Goal: Task Accomplishment & Management: Manage account settings

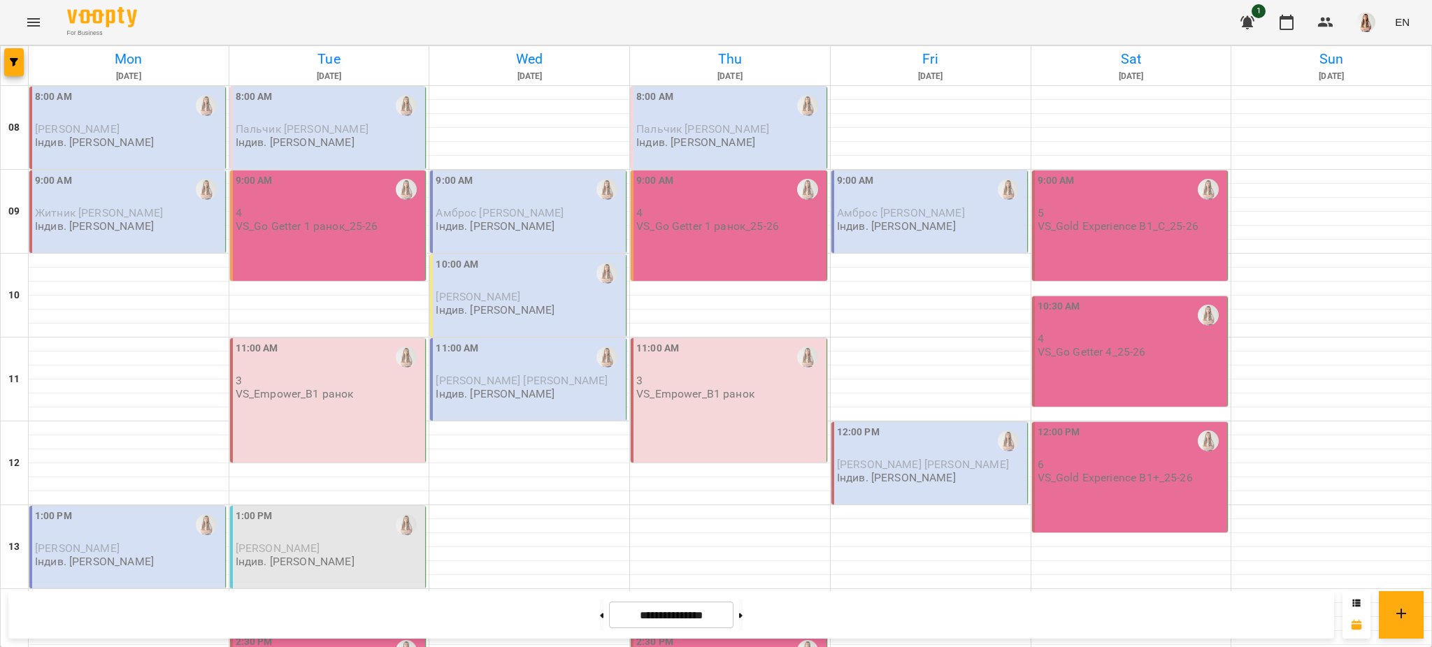
click at [116, 141] on p "Індив. [PERSON_NAME]" at bounding box center [94, 142] width 119 height 12
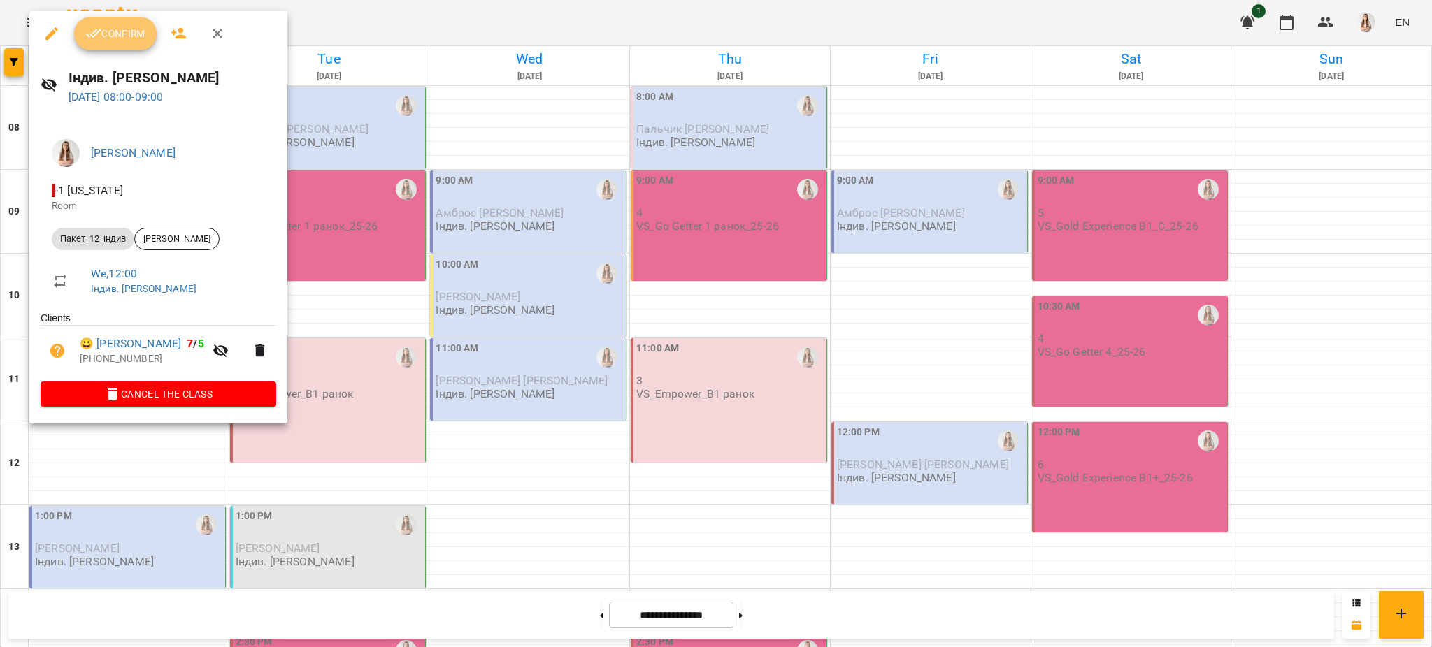
click at [131, 19] on button "Confirm" at bounding box center [115, 34] width 82 height 34
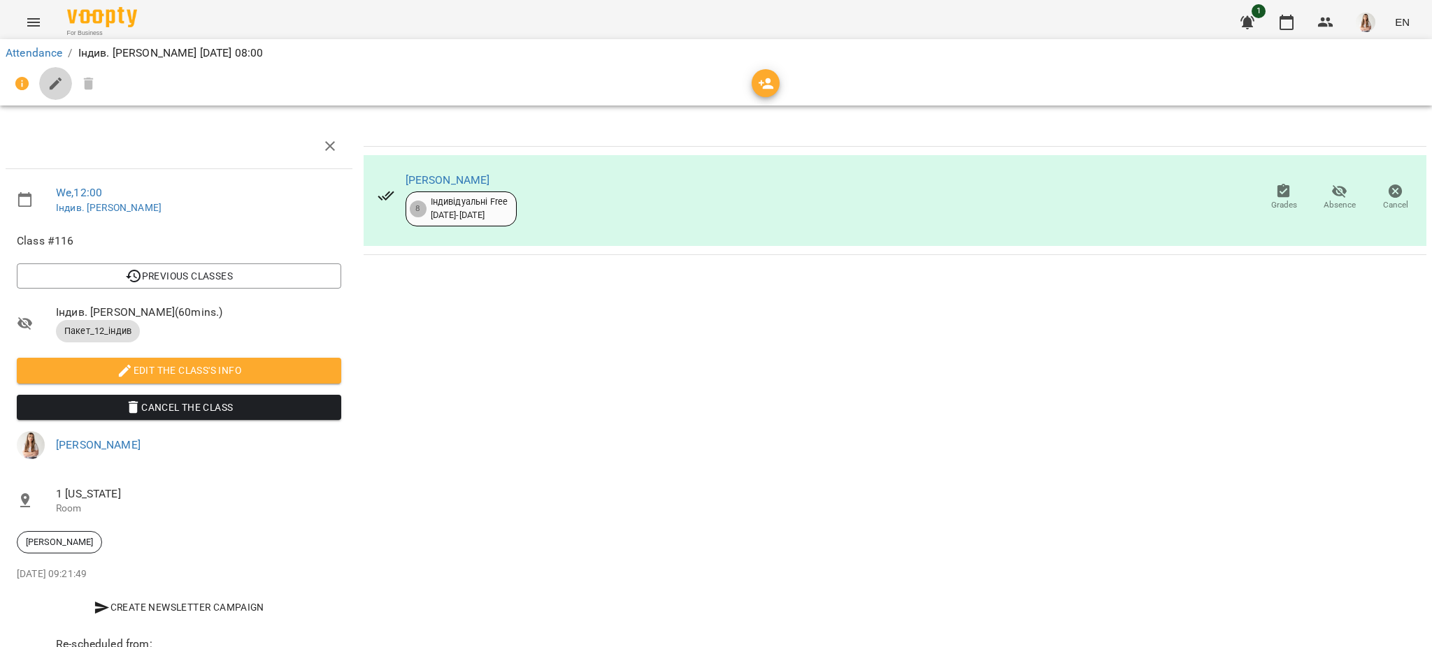
click at [68, 83] on button "button" at bounding box center [56, 84] width 34 height 34
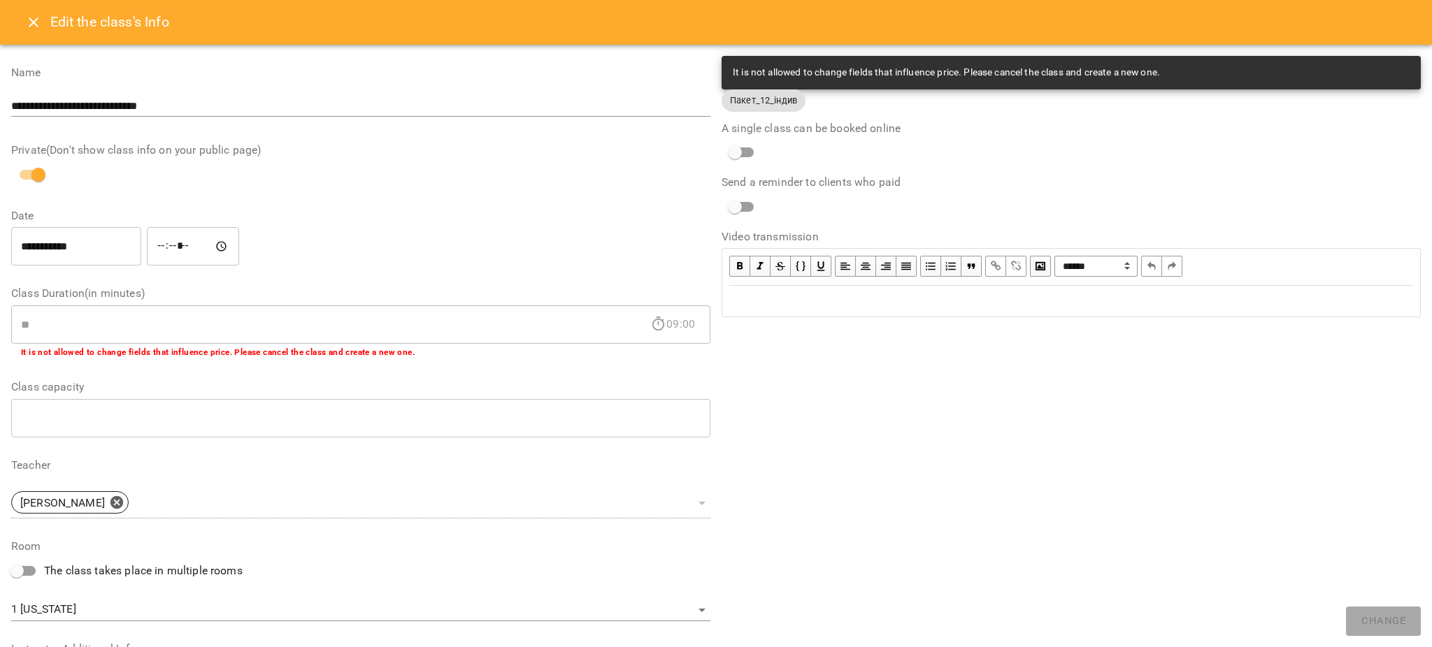
click at [745, 302] on div "Edit text" at bounding box center [1071, 301] width 684 height 17
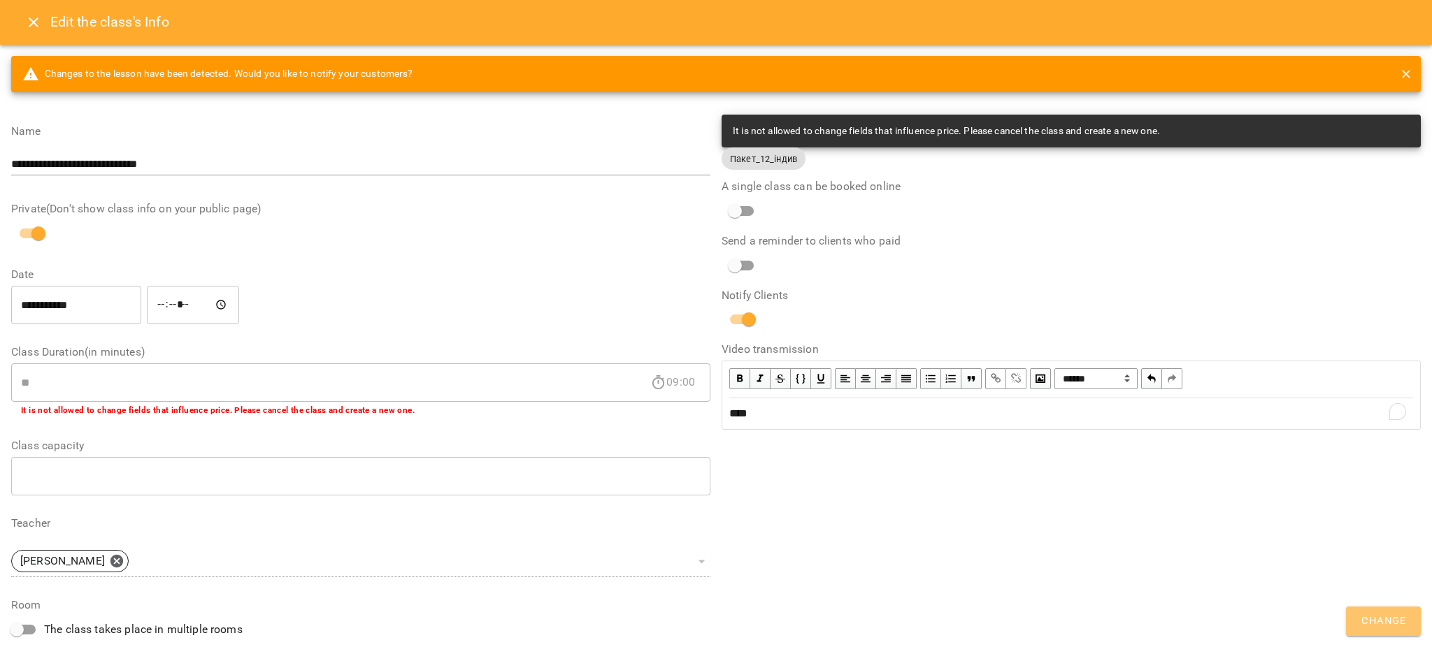
click at [1378, 612] on span "Change" at bounding box center [1383, 621] width 44 height 18
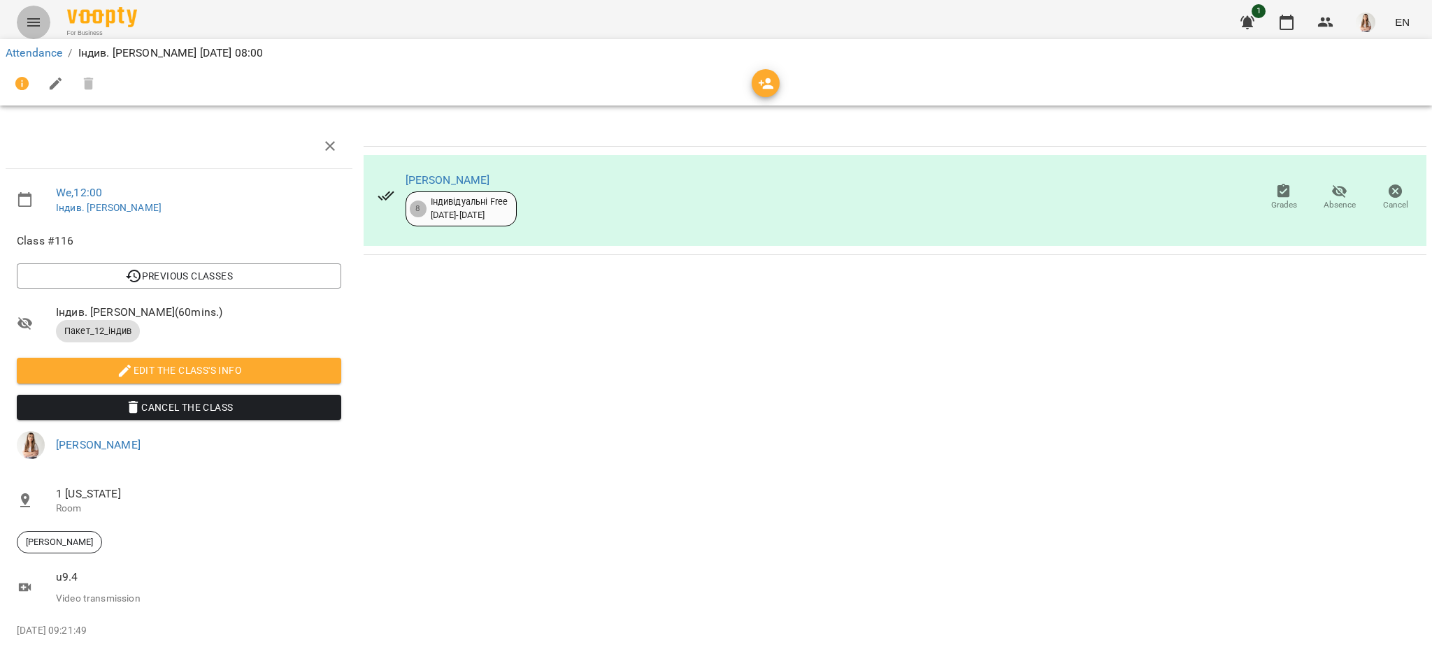
click at [38, 19] on icon "Menu" at bounding box center [33, 22] width 13 height 8
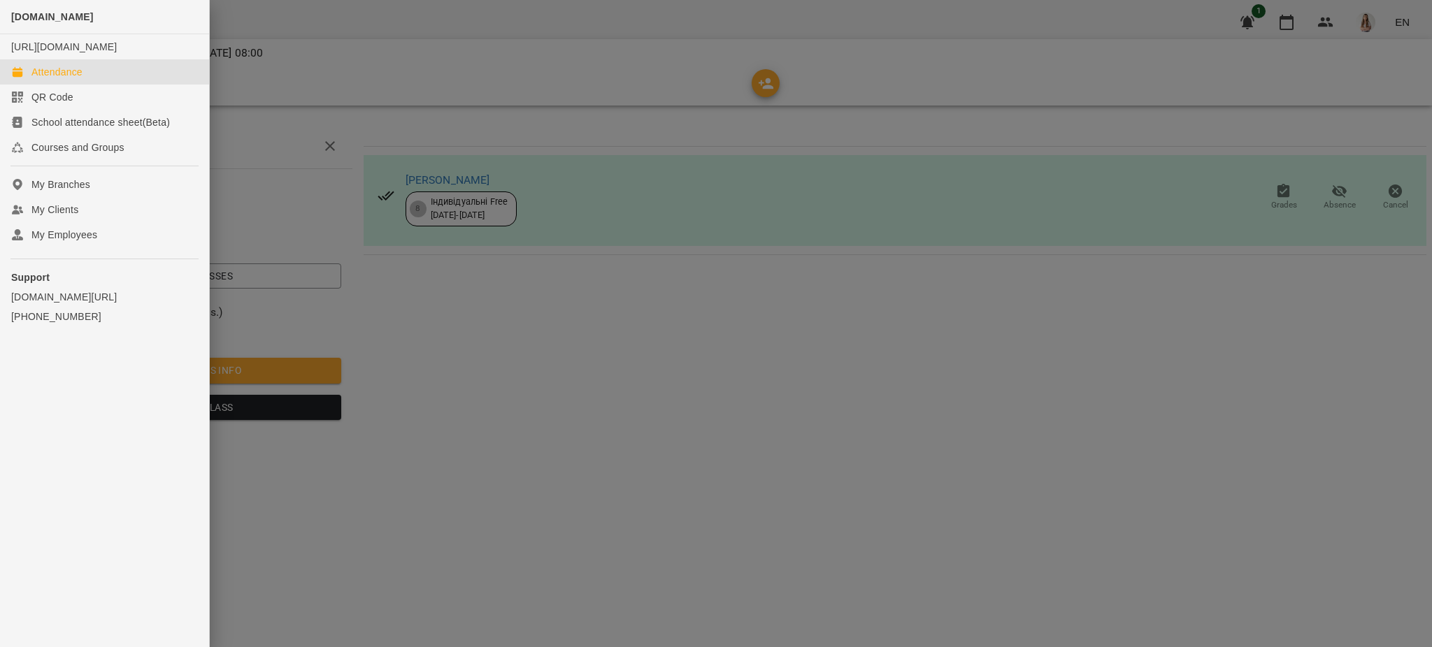
click at [63, 79] on div "Attendance" at bounding box center [56, 72] width 51 height 14
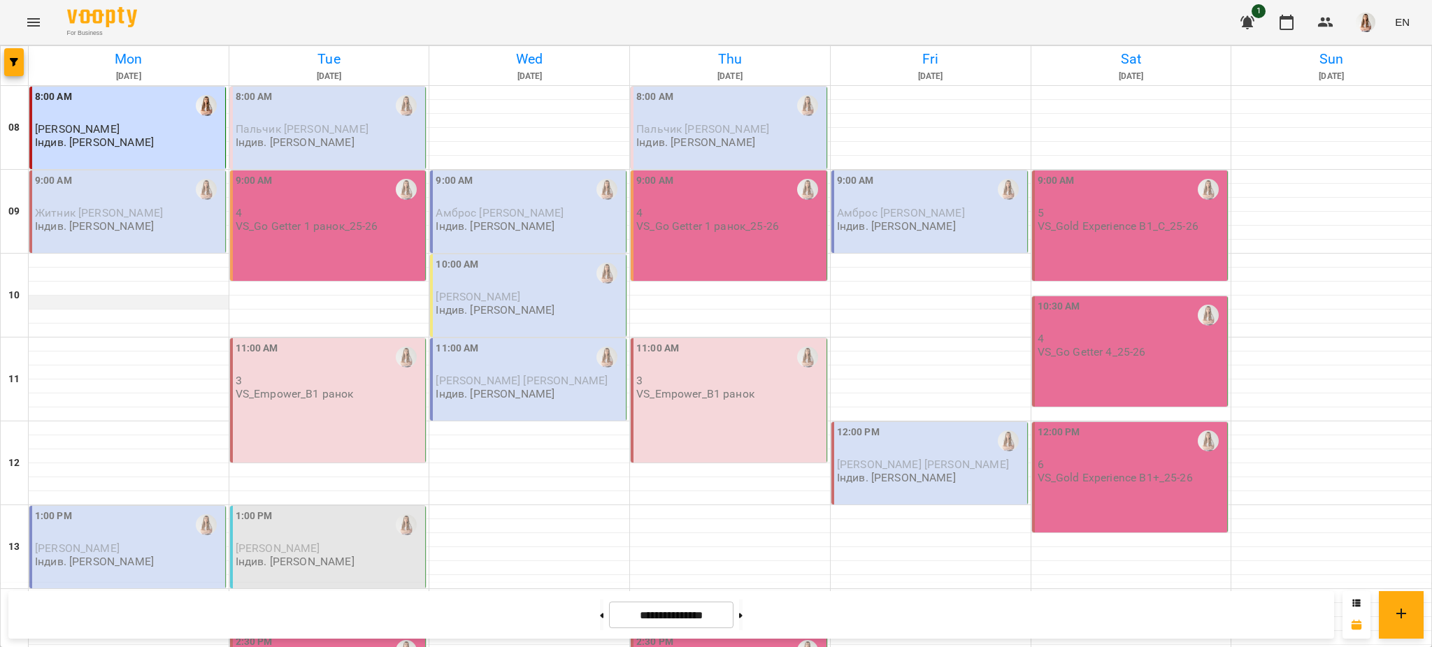
click at [113, 299] on div at bounding box center [129, 303] width 200 height 14
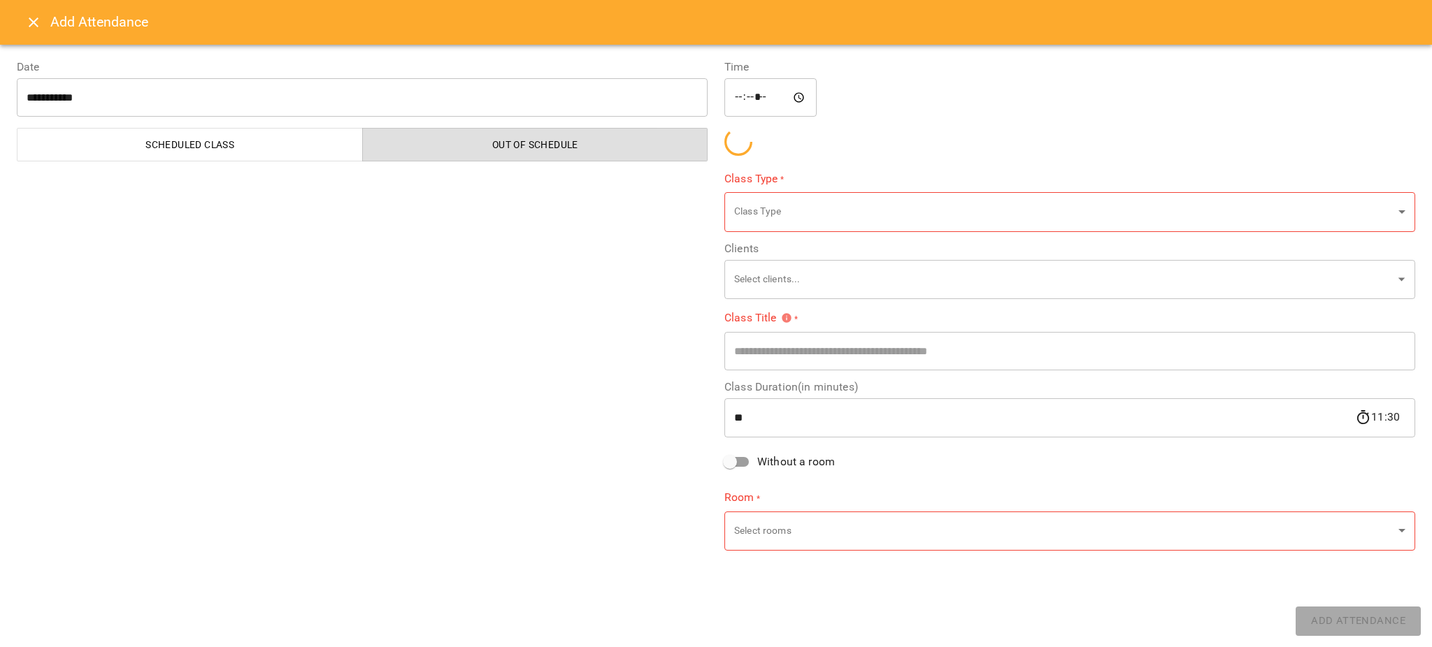
click at [35, 25] on icon "Close" at bounding box center [33, 22] width 17 height 17
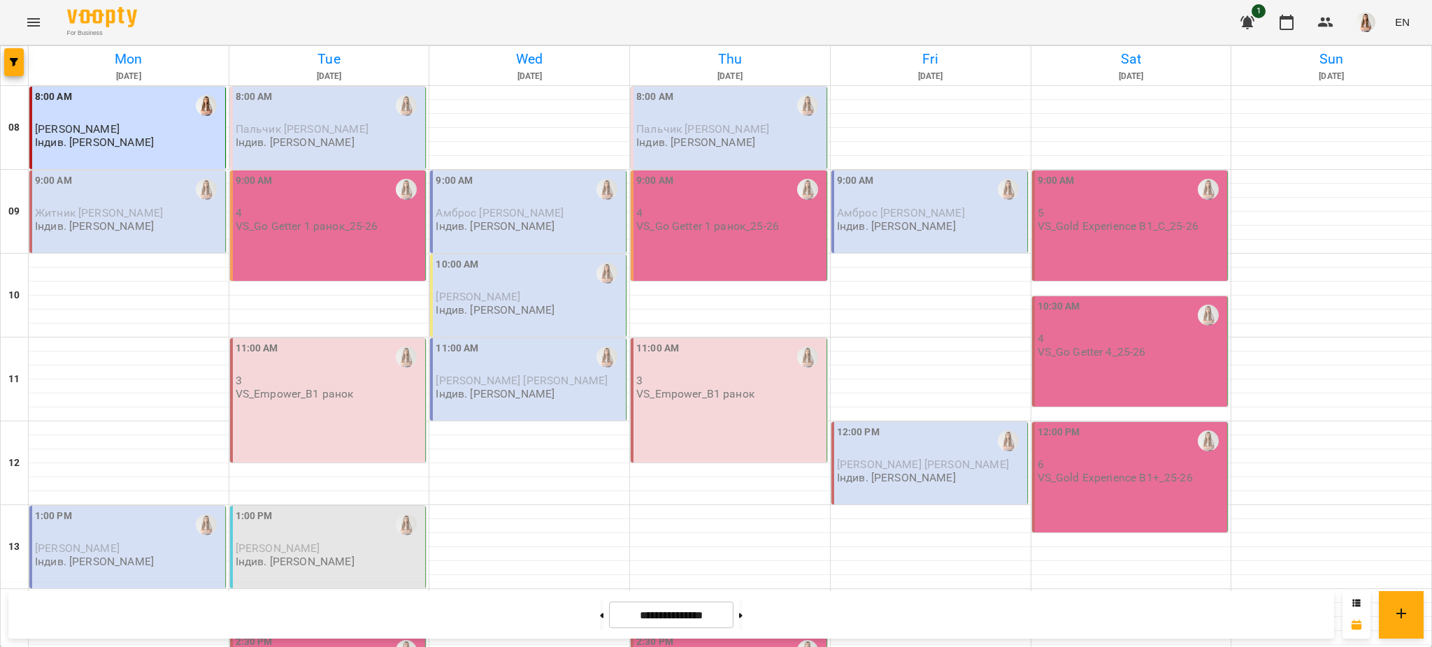
click at [58, 223] on p "Індив. [PERSON_NAME]" at bounding box center [94, 226] width 119 height 12
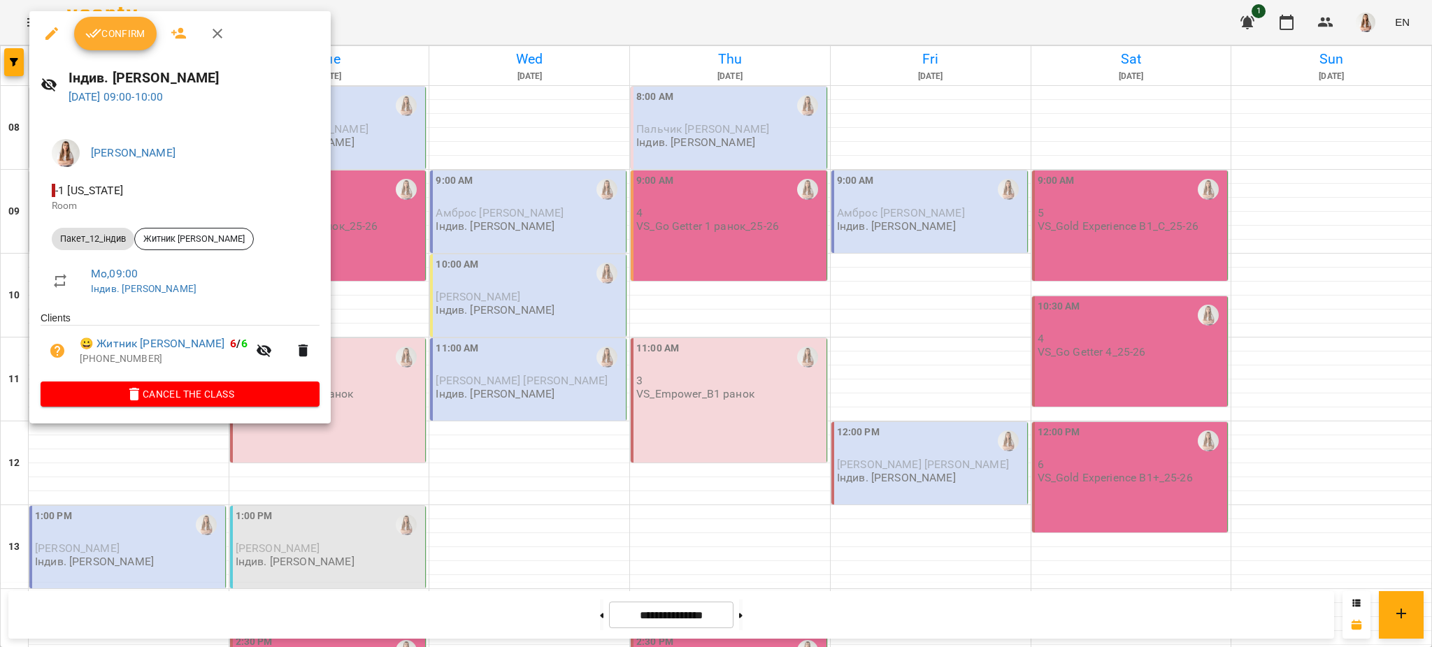
click at [108, 37] on span "Confirm" at bounding box center [115, 33] width 60 height 17
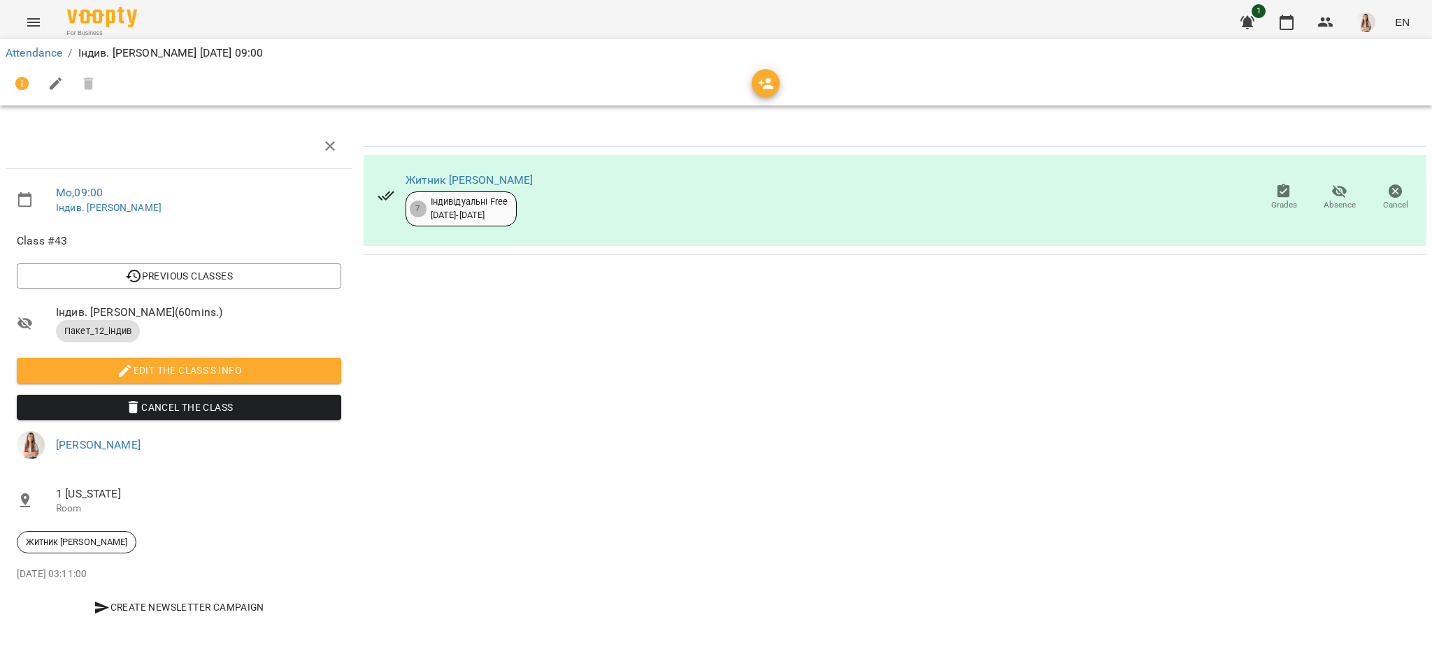
click at [52, 87] on icon "button" at bounding box center [56, 84] width 13 height 13
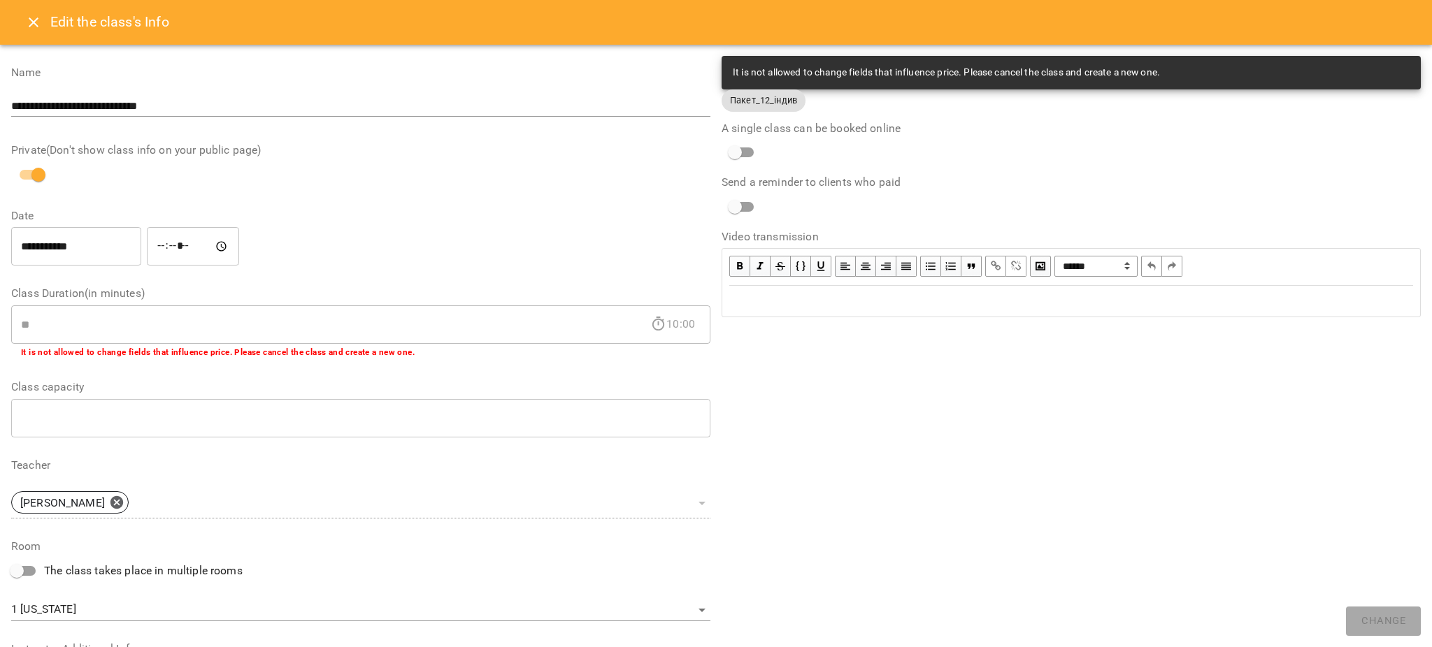
click at [778, 296] on div "Edit text" at bounding box center [1071, 301] width 684 height 17
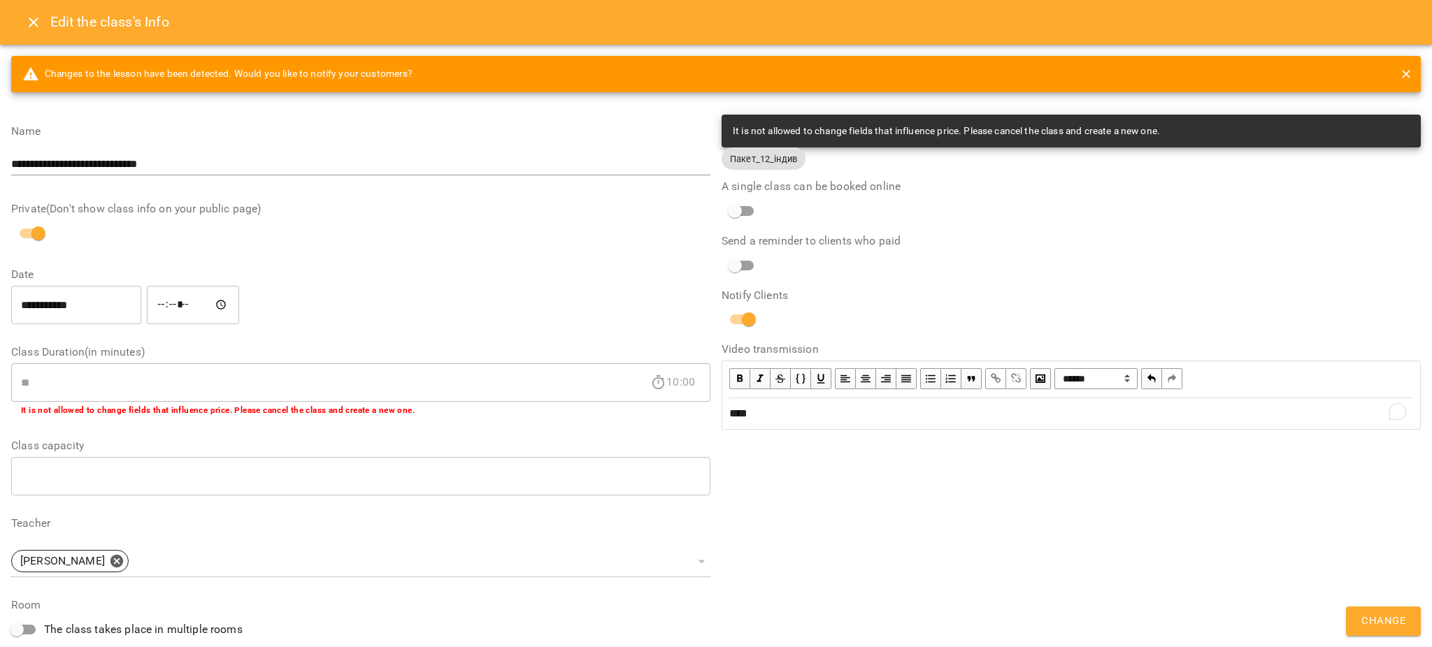
click at [1370, 604] on div "**********" at bounding box center [1071, 496] width 710 height 774
click at [1355, 624] on button "Change" at bounding box center [1383, 621] width 75 height 29
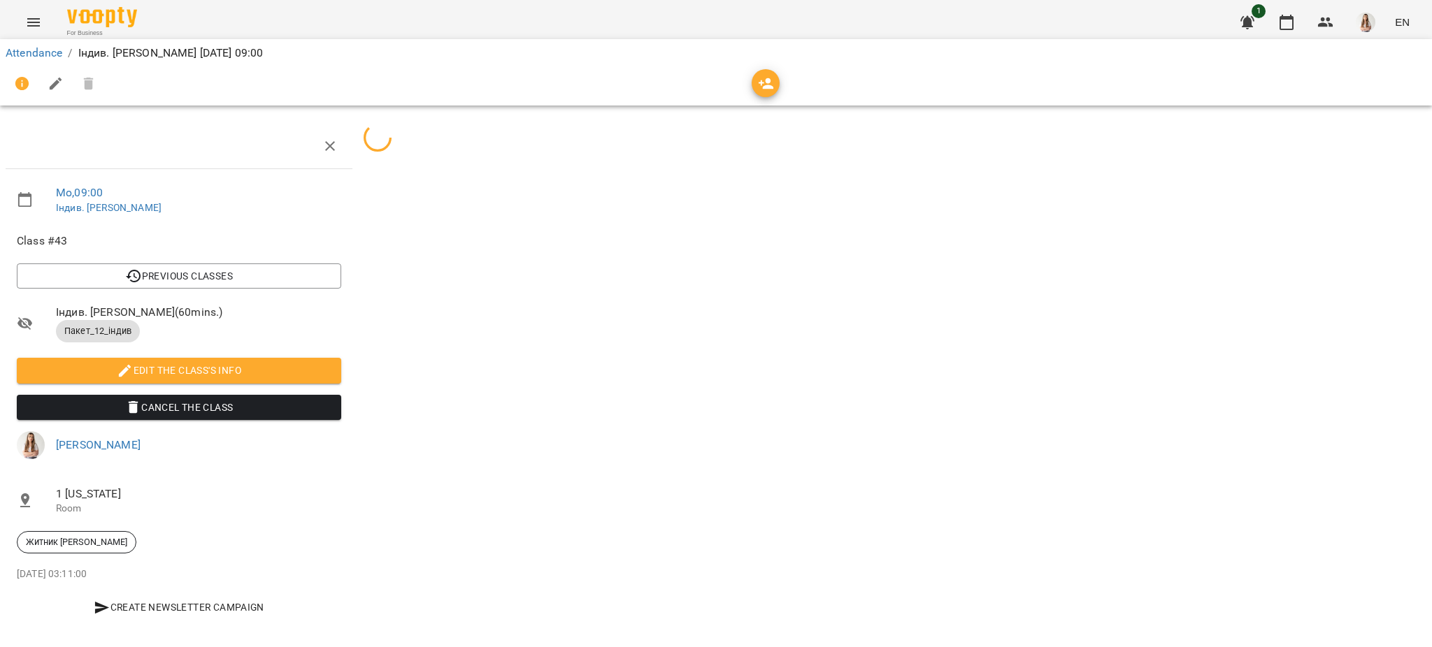
click at [34, 28] on icon "Menu" at bounding box center [33, 22] width 17 height 17
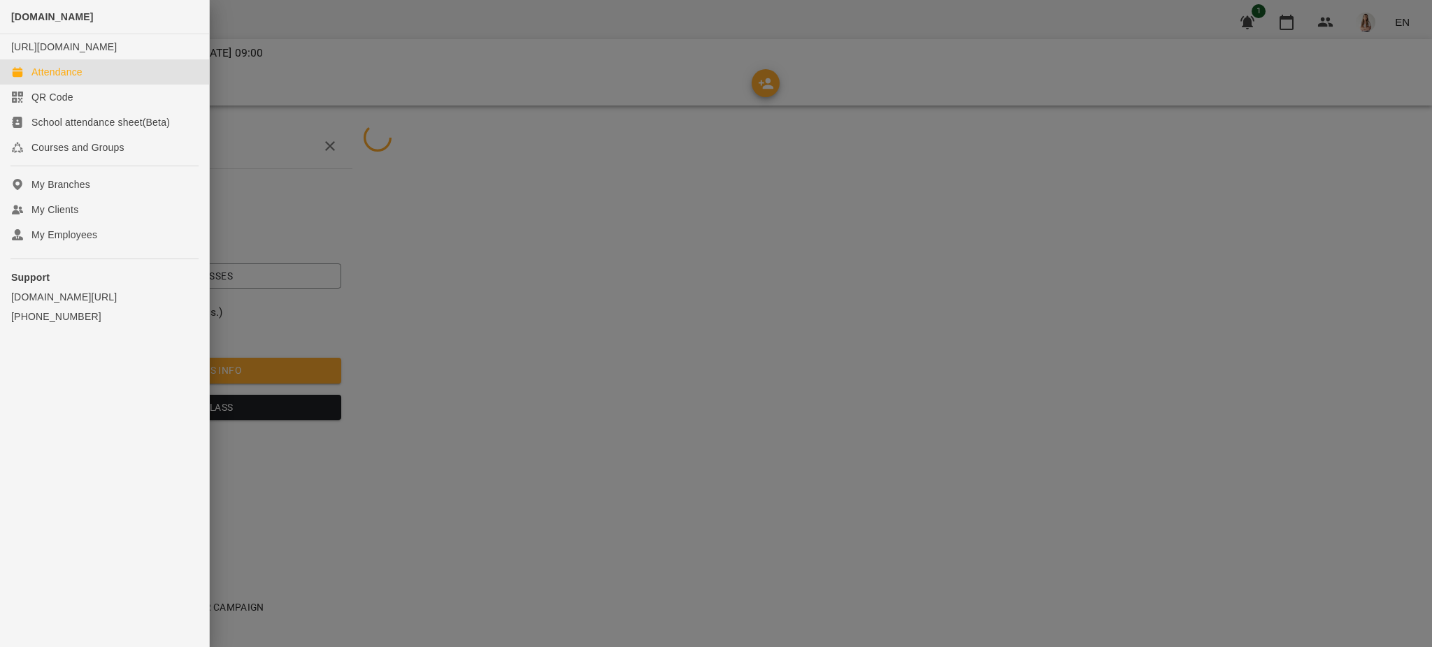
click at [49, 79] on div "Attendance" at bounding box center [56, 72] width 51 height 14
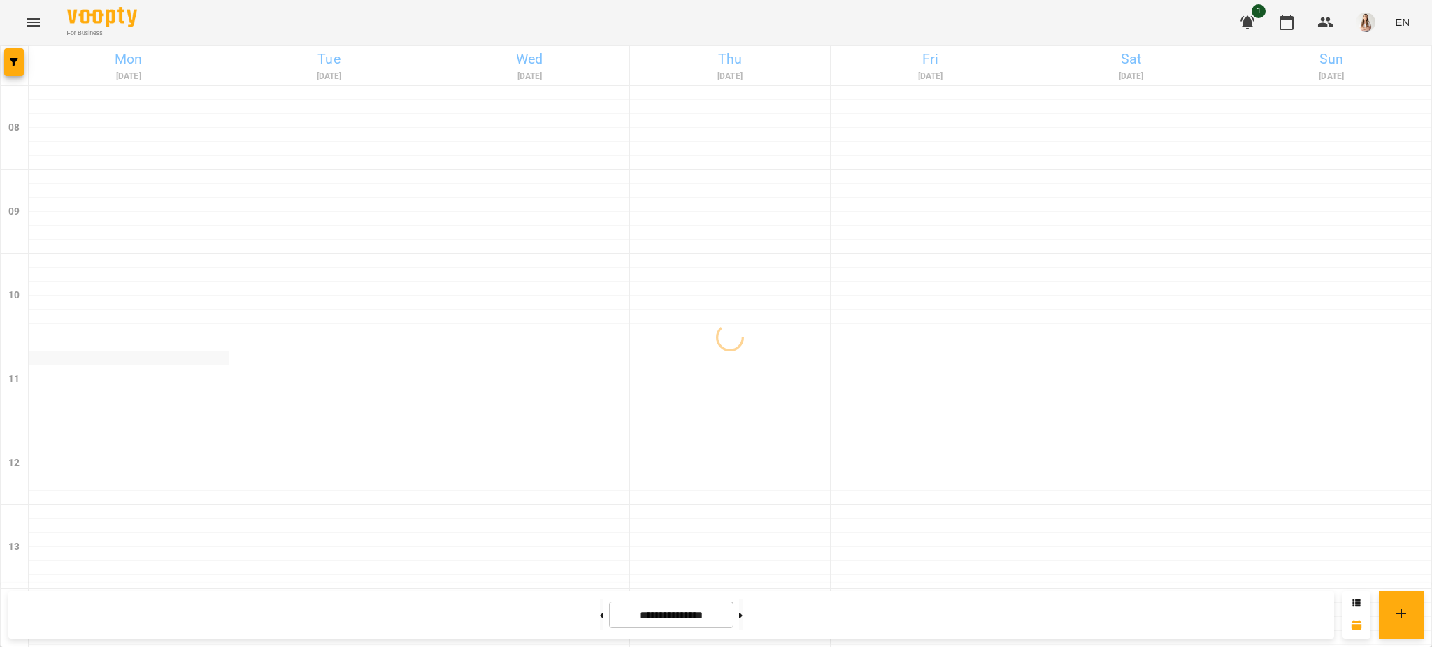
scroll to position [93, 0]
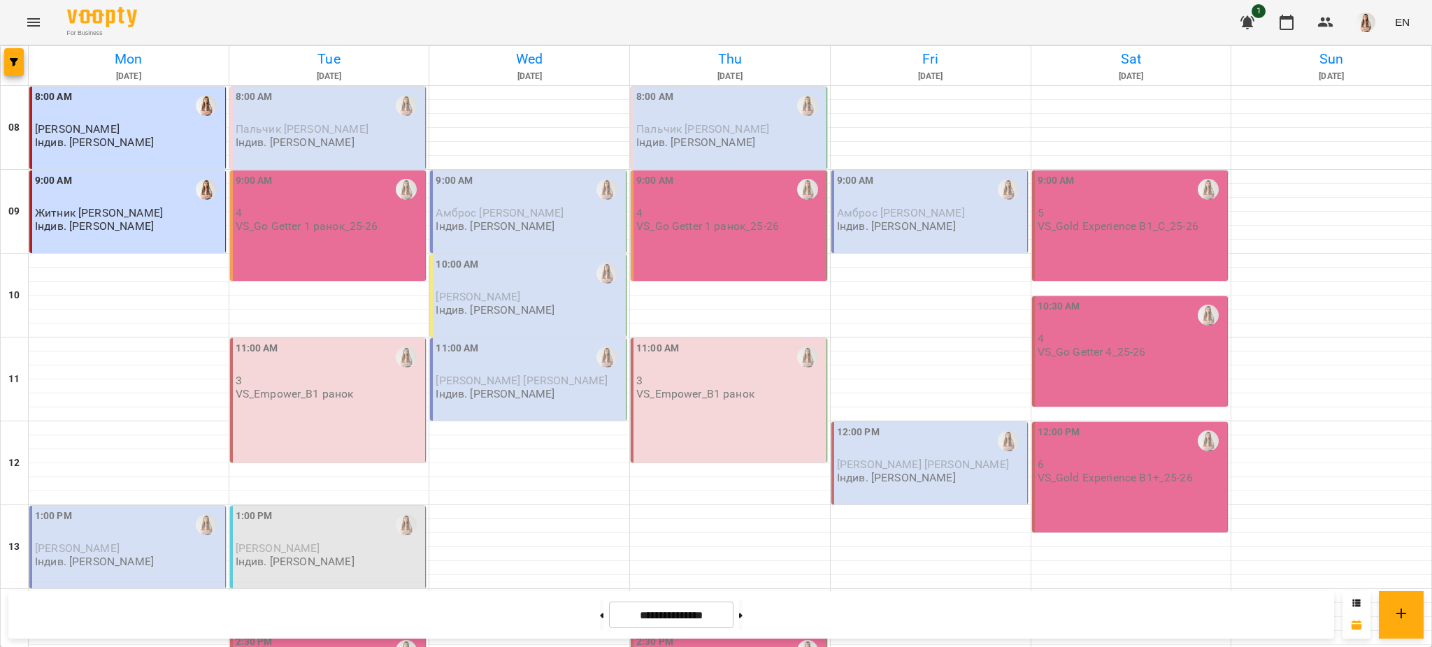
click at [118, 543] on p "[PERSON_NAME]" at bounding box center [128, 549] width 187 height 12
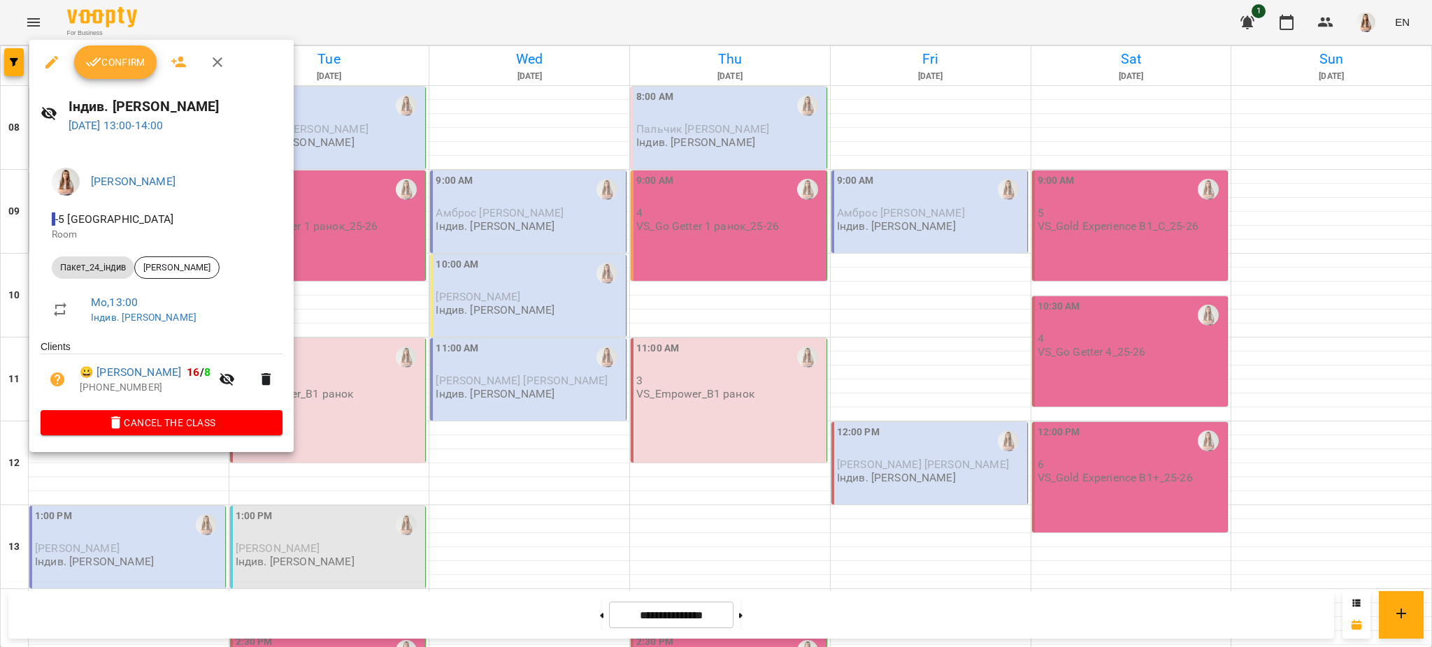
click at [110, 65] on span "Confirm" at bounding box center [115, 62] width 60 height 17
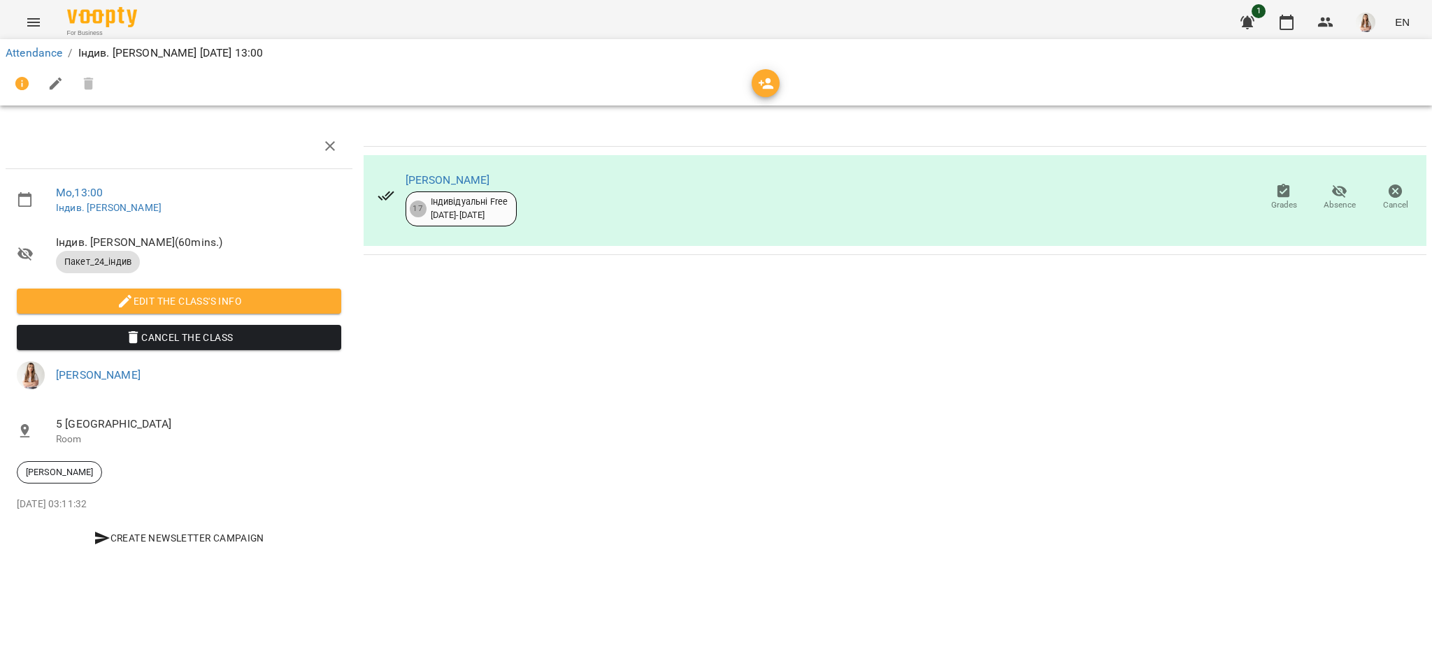
click at [50, 74] on button "button" at bounding box center [56, 84] width 34 height 34
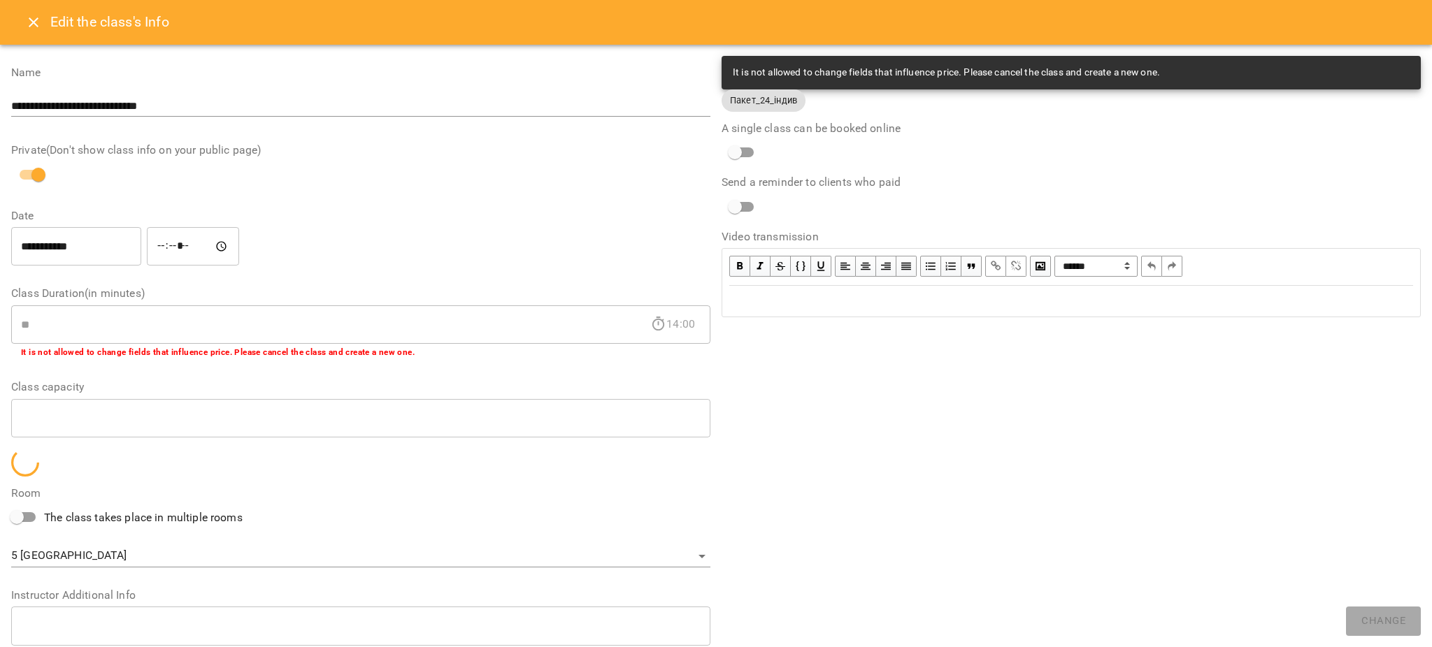
click at [741, 300] on div "Edit text" at bounding box center [1071, 301] width 684 height 17
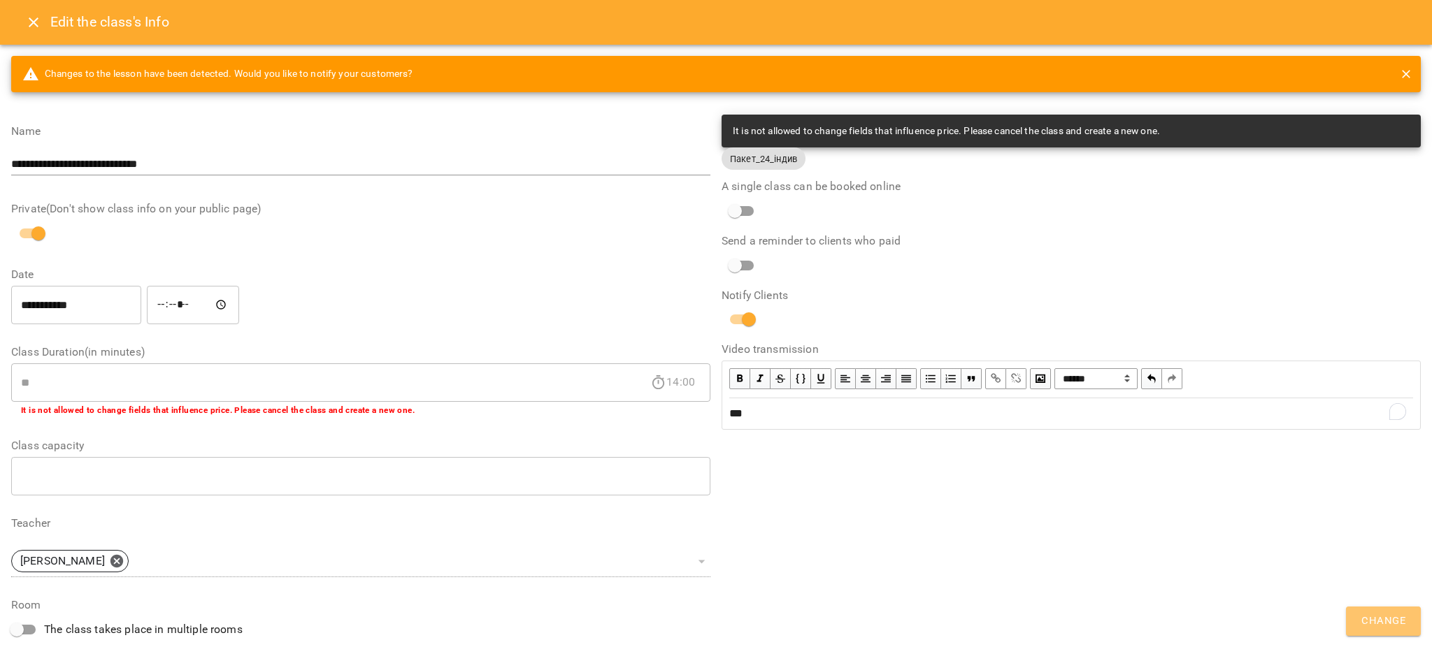
click at [1379, 612] on span "Change" at bounding box center [1383, 621] width 44 height 18
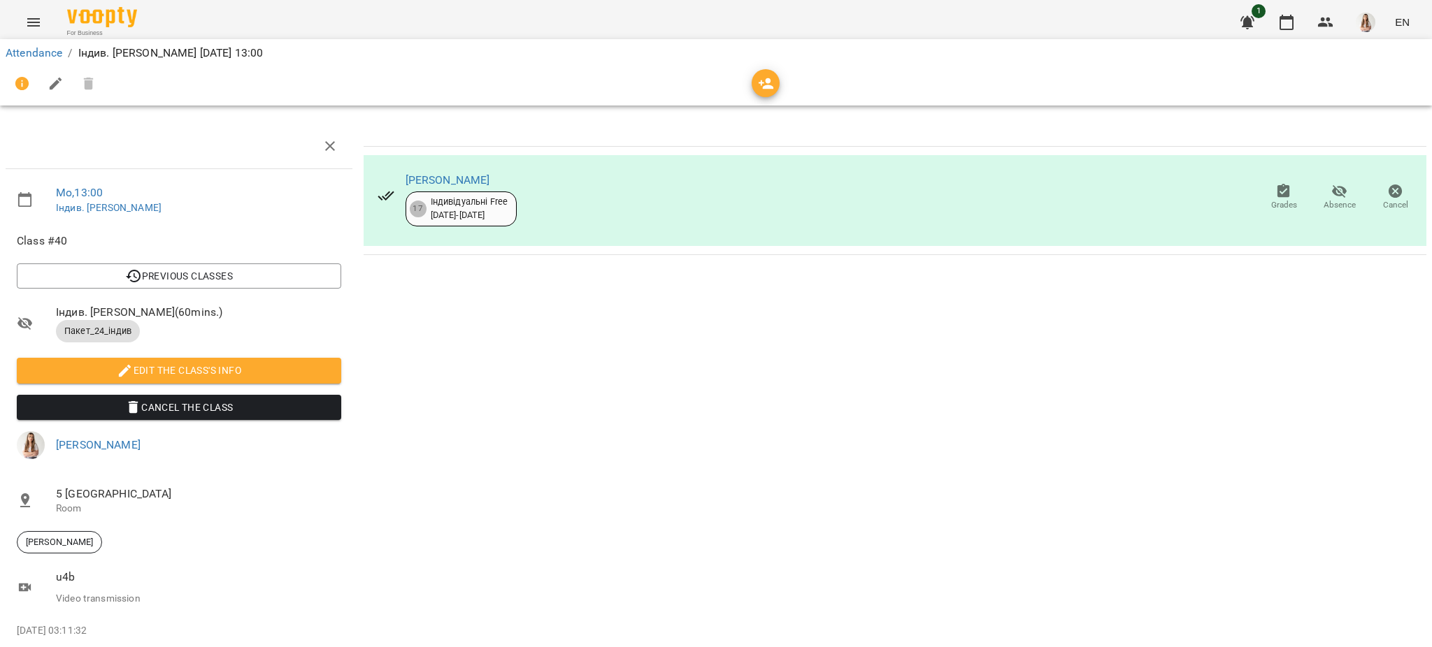
click at [48, 29] on div "For Business 1 EN" at bounding box center [716, 22] width 1432 height 45
click at [41, 27] on icon "Menu" at bounding box center [33, 22] width 17 height 17
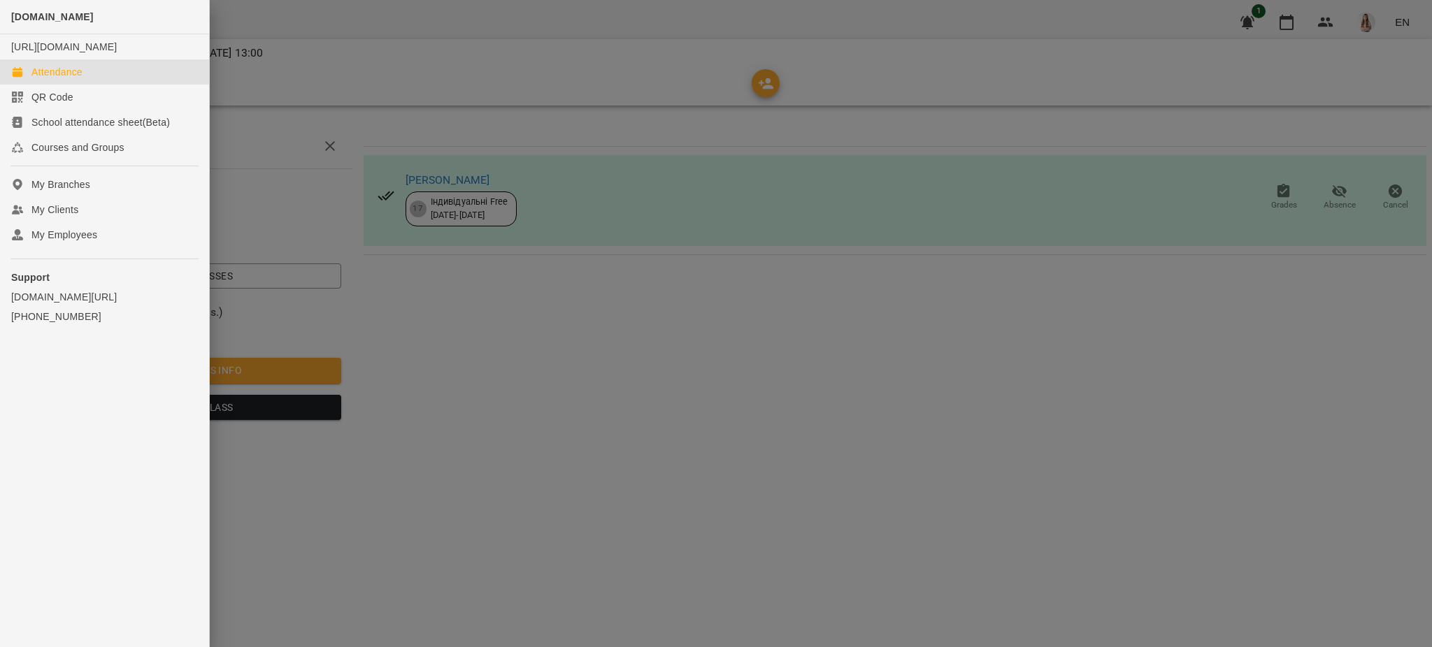
click at [65, 79] on div "Attendance" at bounding box center [56, 72] width 51 height 14
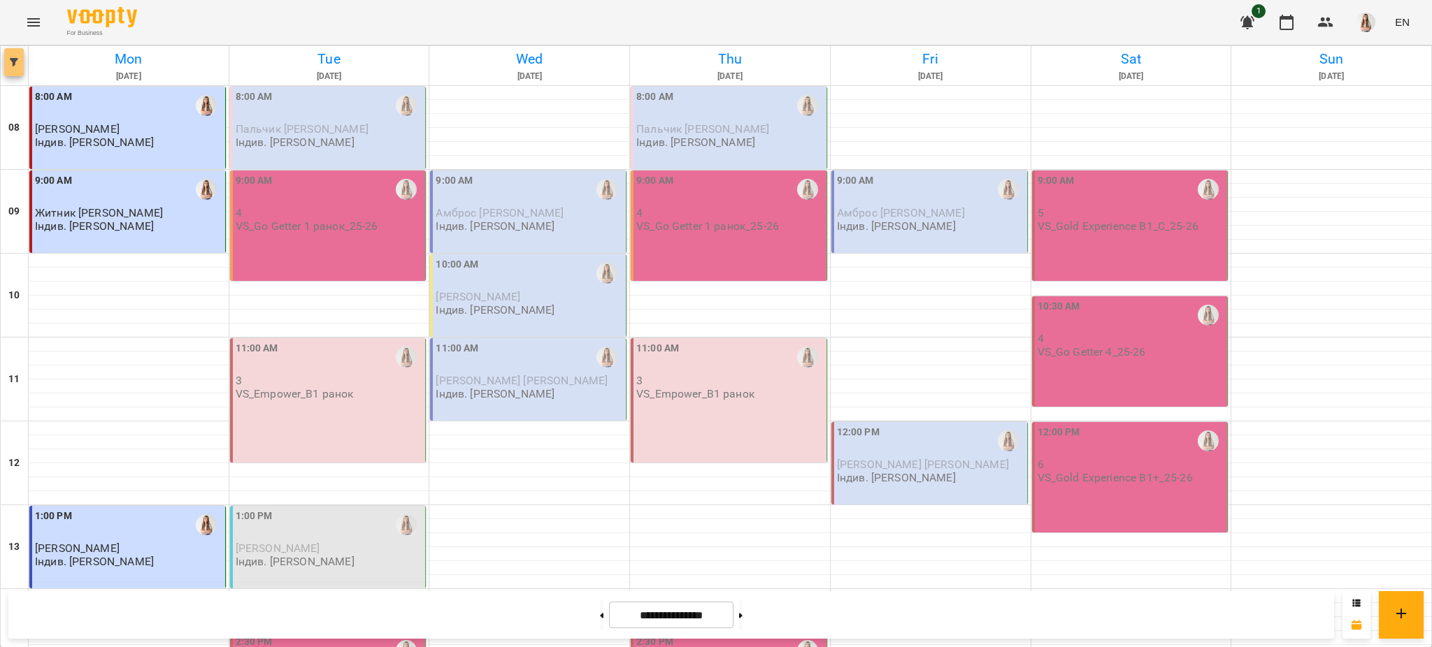
click at [15, 61] on icon "button" at bounding box center [14, 62] width 8 height 8
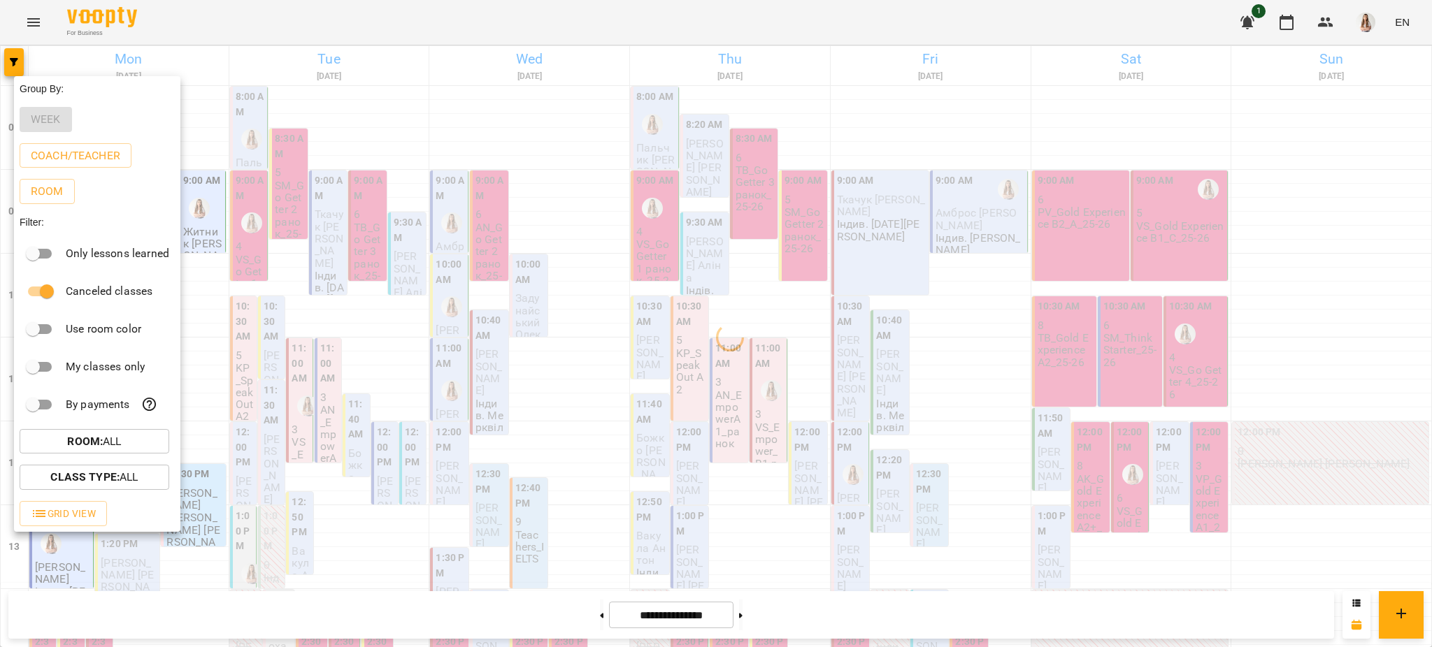
click at [236, 8] on div at bounding box center [716, 323] width 1432 height 647
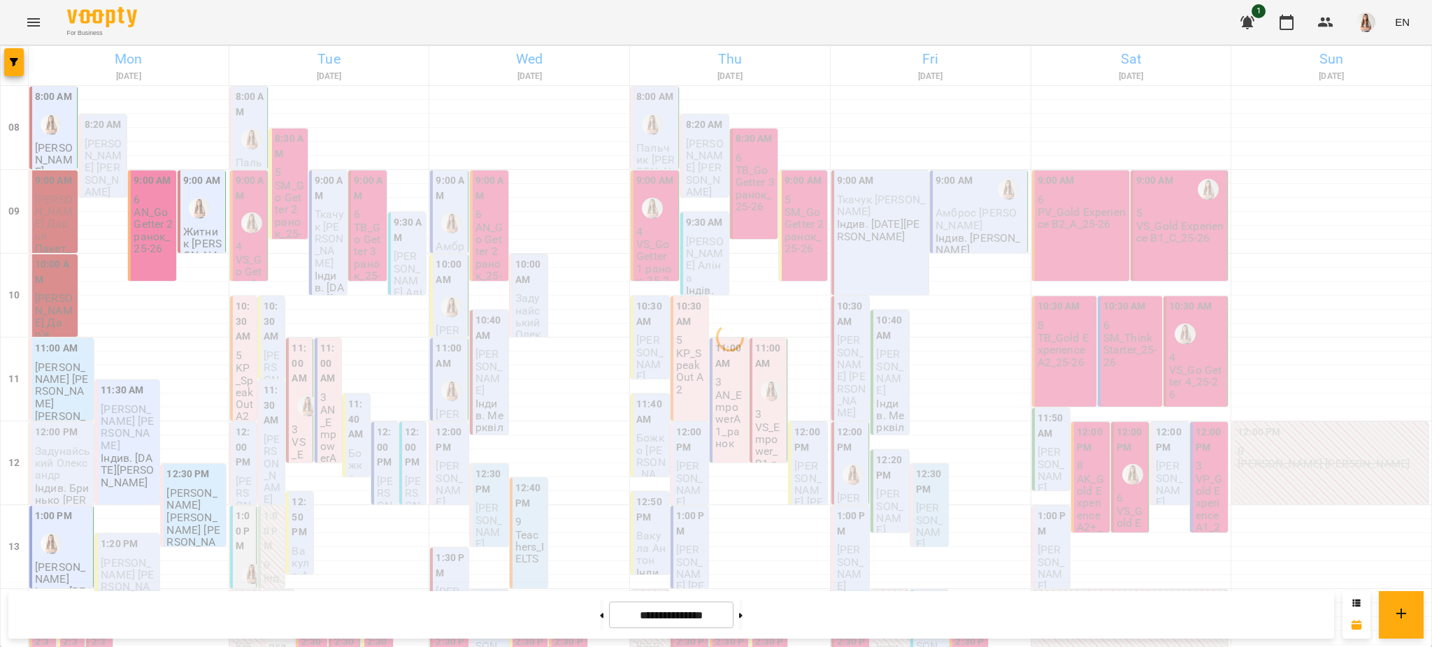
click at [120, 55] on h6 "Mon" at bounding box center [129, 59] width 196 height 22
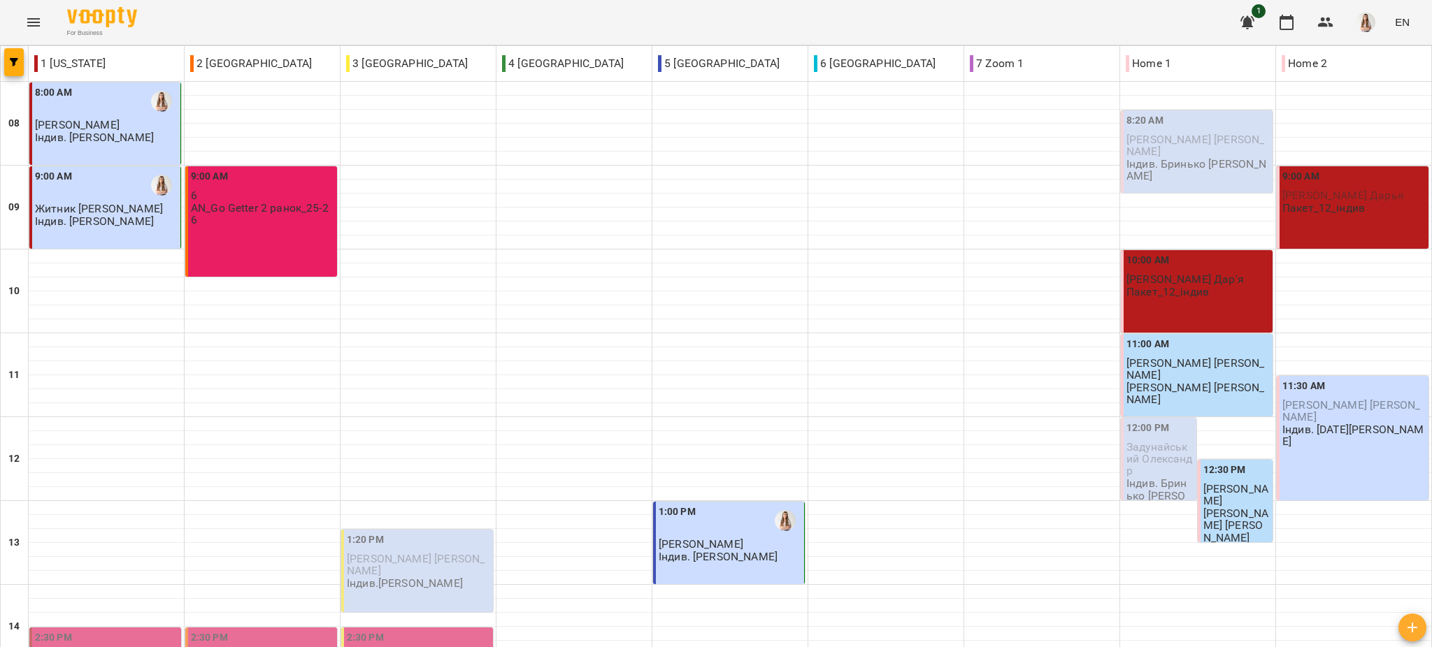
scroll to position [617, 0]
